Goal: Task Accomplishment & Management: Use online tool/utility

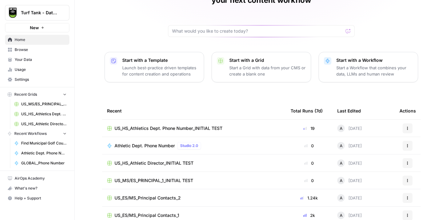
scroll to position [45, 0]
click at [24, 80] on span "Settings" at bounding box center [41, 80] width 52 height 6
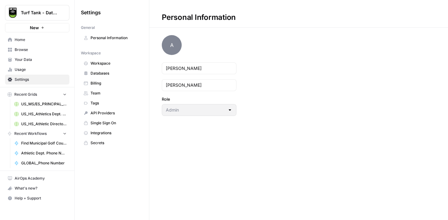
click at [103, 87] on link "Billing" at bounding box center [112, 83] width 62 height 10
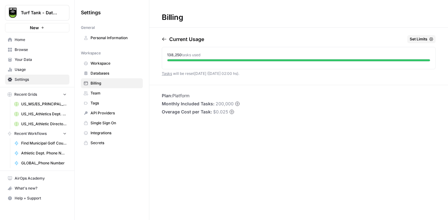
click at [27, 52] on span "Browse" at bounding box center [41, 50] width 52 height 6
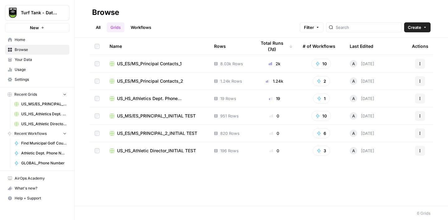
click at [162, 82] on span "US_ES/MS_Principal Contacts_2" at bounding box center [150, 81] width 66 height 6
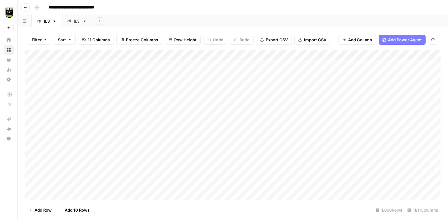
click at [74, 21] on div "IL3" at bounding box center [77, 21] width 6 height 6
click at [77, 22] on div "IL3" at bounding box center [77, 21] width 6 height 6
click at [78, 22] on input "***" at bounding box center [77, 21] width 7 height 8
type input "***"
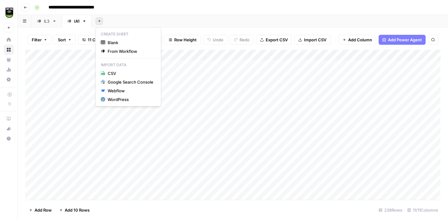
click at [101, 22] on button "Add Sheet" at bounding box center [99, 20] width 7 height 7
click at [118, 40] on span "Blank" at bounding box center [131, 43] width 46 height 6
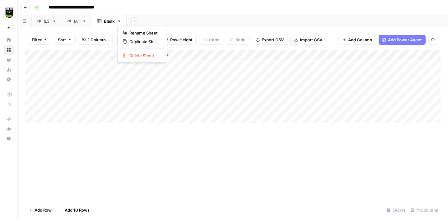
click at [120, 21] on icon "button" at bounding box center [119, 21] width 4 height 4
click at [135, 55] on span "Delete Sheet" at bounding box center [145, 56] width 30 height 6
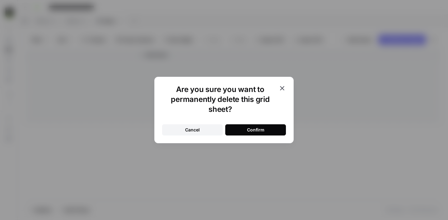
click at [274, 128] on button "Confirm" at bounding box center [255, 130] width 61 height 11
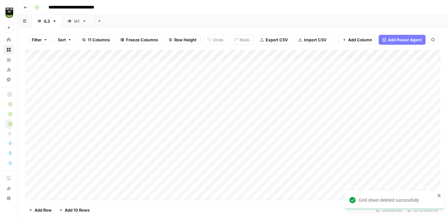
click at [84, 22] on icon at bounding box center [84, 21] width 4 height 4
click at [80, 20] on link "IA1" at bounding box center [77, 21] width 30 height 12
type input "**"
click at [120, 19] on div "Add Sheet" at bounding box center [269, 21] width 357 height 12
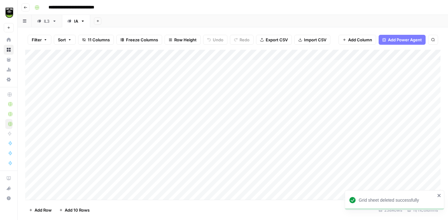
click at [97, 21] on icon "button" at bounding box center [97, 20] width 3 height 3
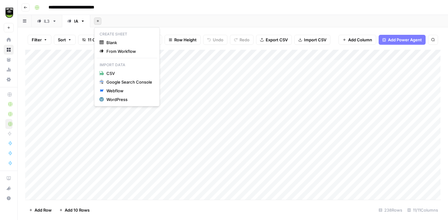
click at [83, 21] on icon "button" at bounding box center [83, 21] width 2 height 1
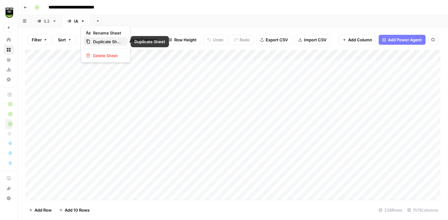
click at [102, 44] on span "Duplicate Sheet" at bounding box center [108, 42] width 30 height 6
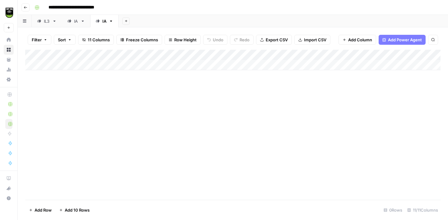
click at [104, 21] on div "IA" at bounding box center [104, 21] width 4 height 6
click at [104, 21] on input "**" at bounding box center [104, 21] width 5 height 8
type input "**"
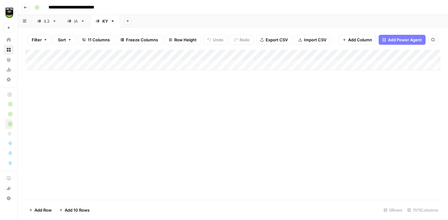
click at [305, 39] on span "Import CSV" at bounding box center [315, 40] width 22 height 6
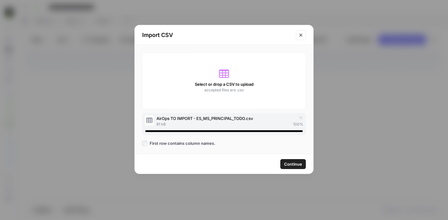
click at [297, 162] on span "Continue" at bounding box center [293, 164] width 18 height 6
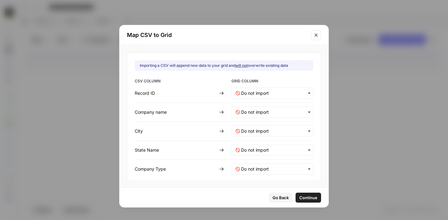
click at [250, 97] on div "button" at bounding box center [273, 93] width 82 height 11
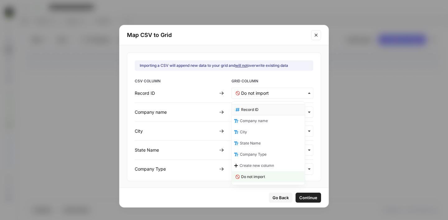
click at [253, 111] on span "Record ID" at bounding box center [249, 110] width 17 height 6
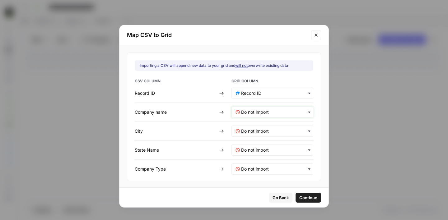
click at [249, 109] on name-mapping "text" at bounding box center [275, 112] width 68 height 6
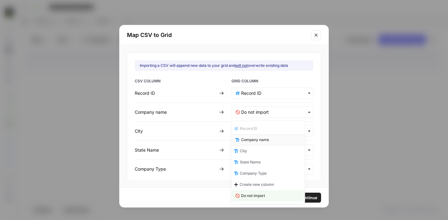
click at [252, 136] on div "Company name" at bounding box center [268, 140] width 73 height 11
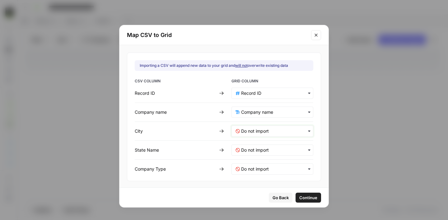
click at [249, 131] on input "text" at bounding box center [275, 131] width 68 height 6
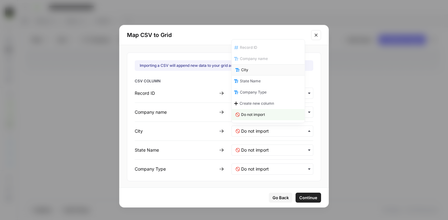
click at [252, 70] on div "City" at bounding box center [268, 69] width 73 height 11
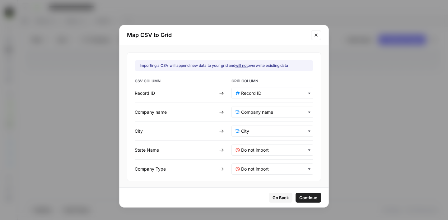
click at [251, 147] on div "button" at bounding box center [273, 150] width 82 height 11
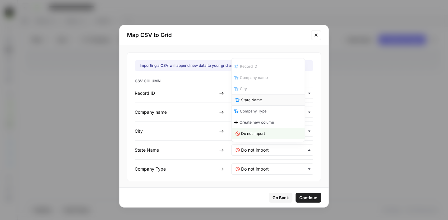
click at [251, 103] on div "State Name" at bounding box center [268, 100] width 73 height 11
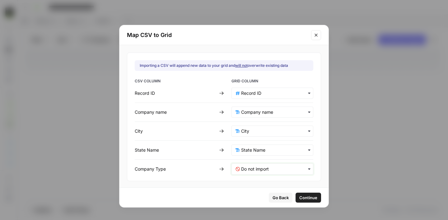
click at [250, 171] on Type-mapping "text" at bounding box center [275, 169] width 68 height 6
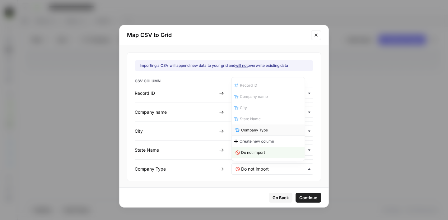
click at [259, 133] on span "Company Type" at bounding box center [254, 131] width 27 height 6
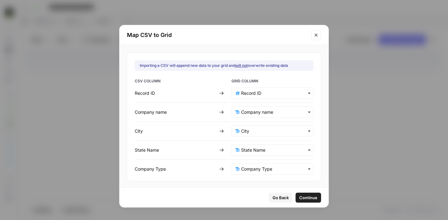
click at [300, 195] on span "Continue" at bounding box center [309, 198] width 18 height 6
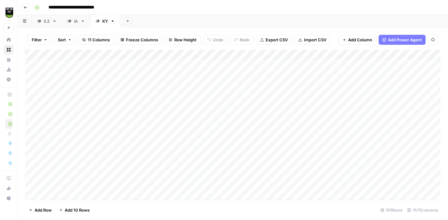
click at [305, 55] on div "Add Column" at bounding box center [233, 125] width 416 height 150
click at [323, 68] on span "All Rows" at bounding box center [325, 69] width 39 height 6
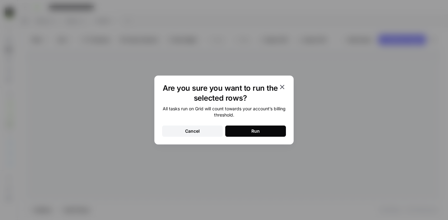
click at [269, 128] on button "Run" at bounding box center [255, 131] width 61 height 11
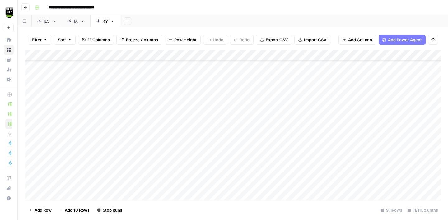
scroll to position [1515, 0]
